Goal: Navigation & Orientation: Find specific page/section

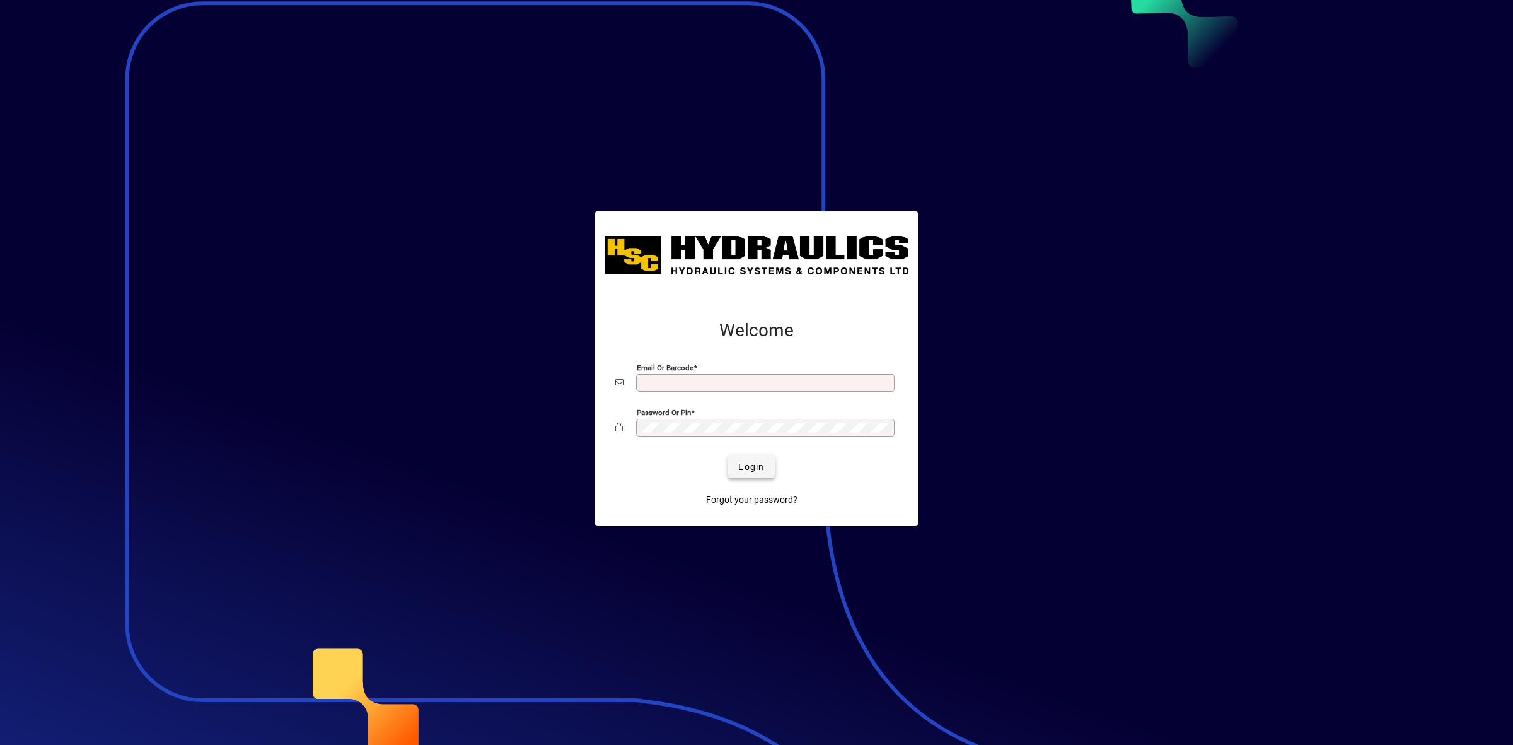
type input "**********"
click at [751, 472] on span "Login" at bounding box center [751, 466] width 26 height 13
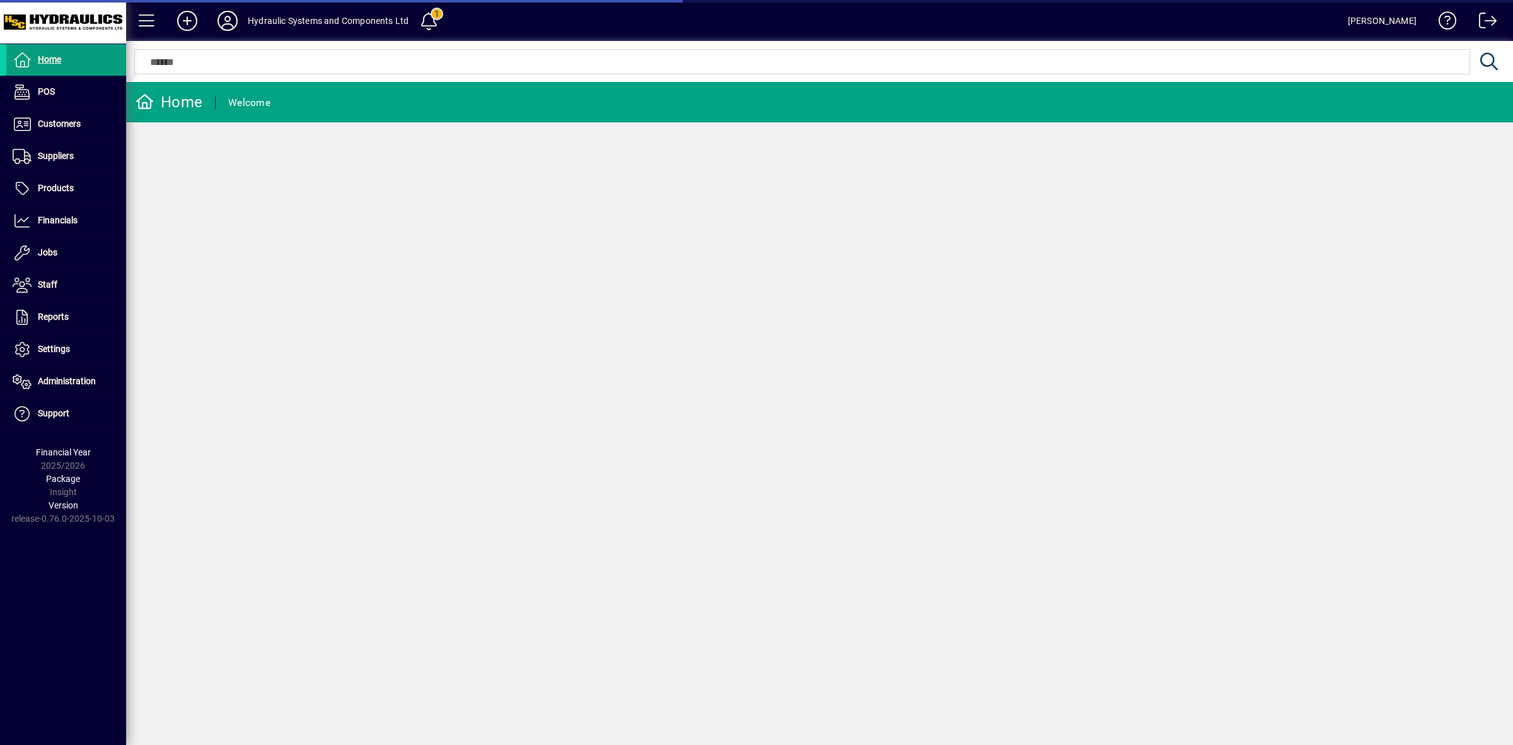
click at [225, 20] on icon at bounding box center [227, 21] width 25 height 20
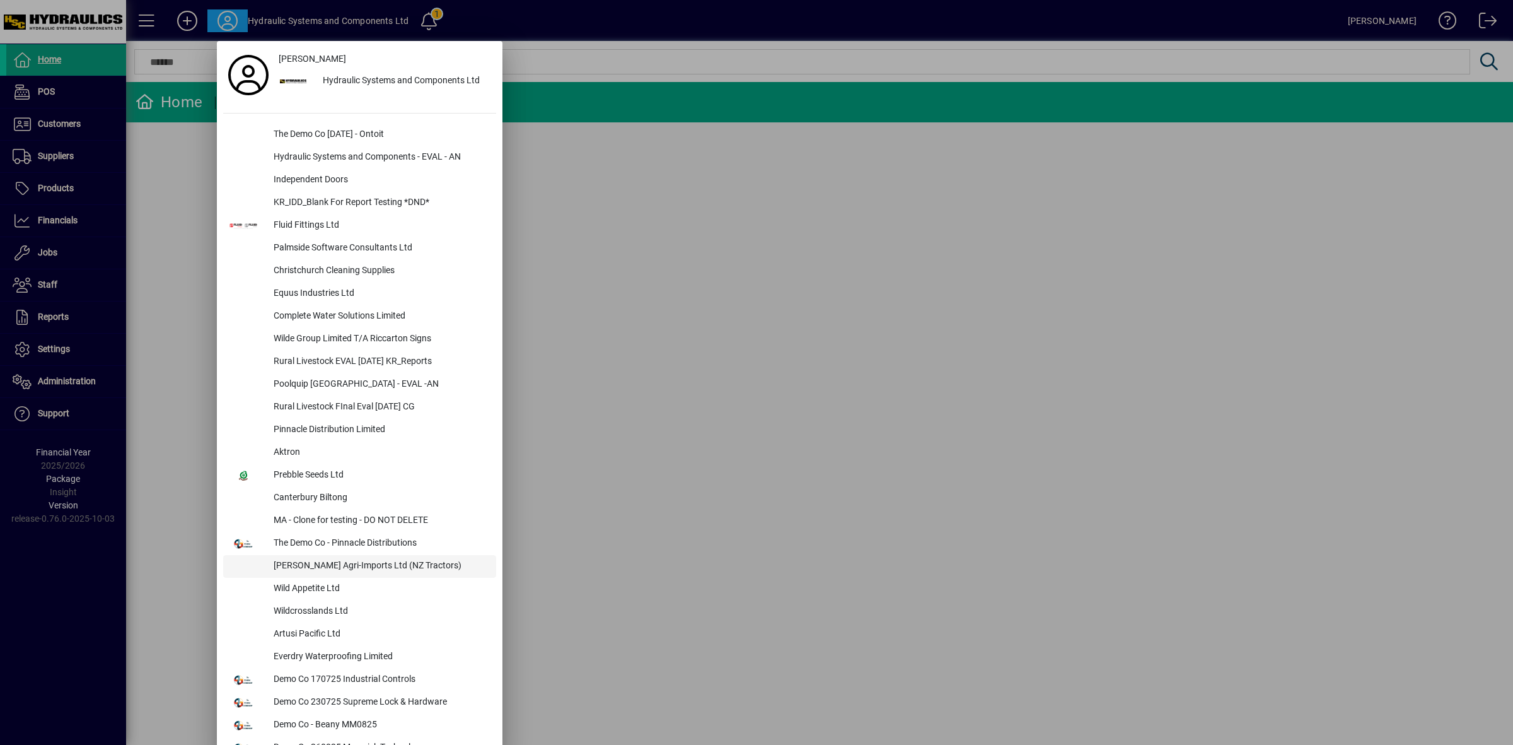
click at [327, 569] on div "[PERSON_NAME] Agri-Imports Ltd (NZ Tractors)" at bounding box center [380, 566] width 233 height 23
